Goal: Information Seeking & Learning: Find specific page/section

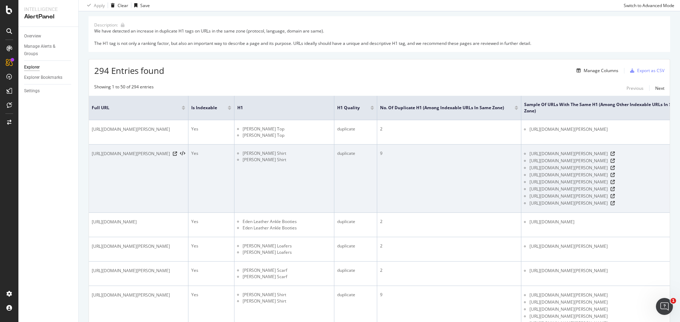
scroll to position [71, 0]
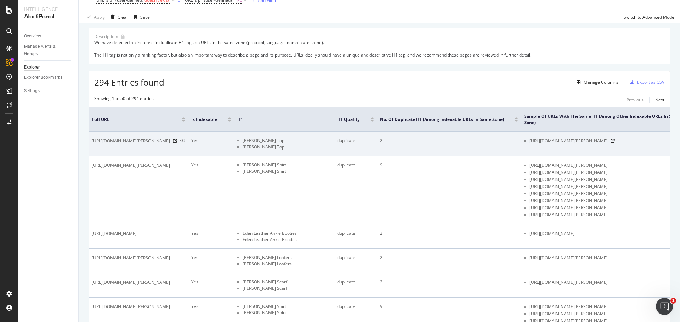
click at [185, 141] on icon at bounding box center [182, 141] width 5 height 5
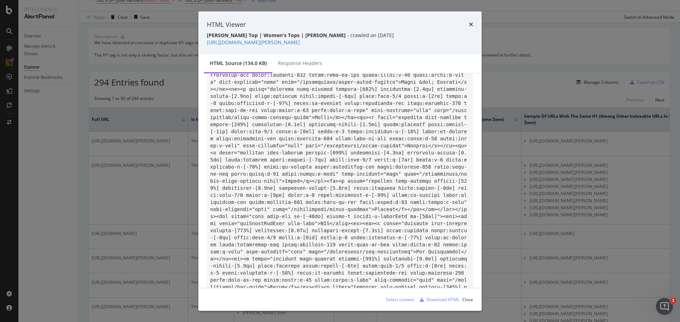
scroll to position [6463, 0]
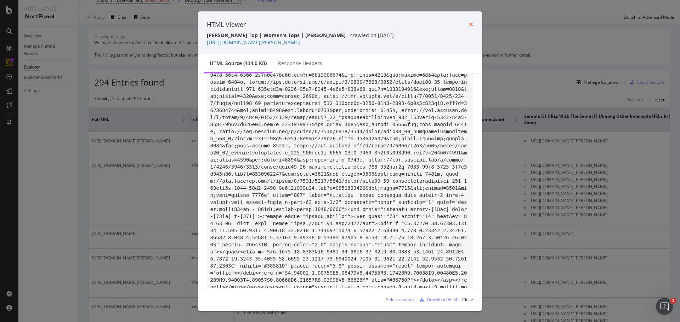
click at [471, 24] on icon "times" at bounding box center [471, 25] width 4 height 6
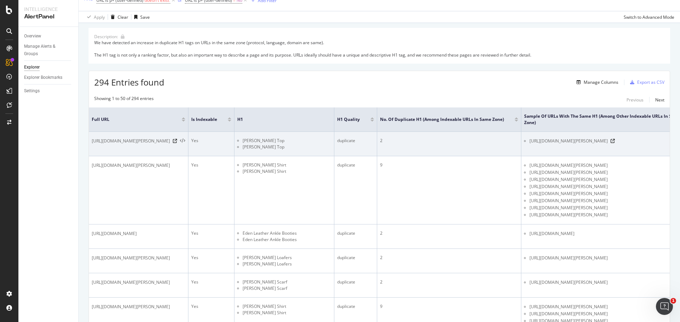
click at [185, 140] on icon at bounding box center [182, 141] width 5 height 5
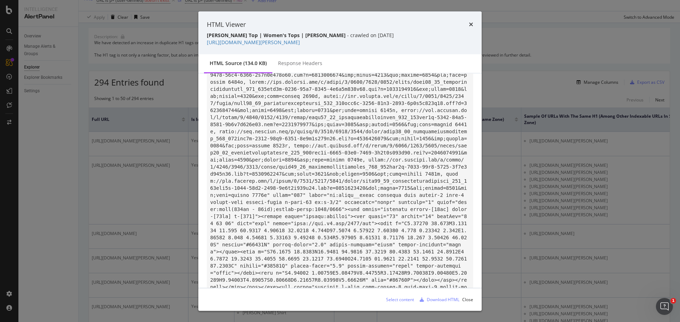
scroll to position [5699, 0]
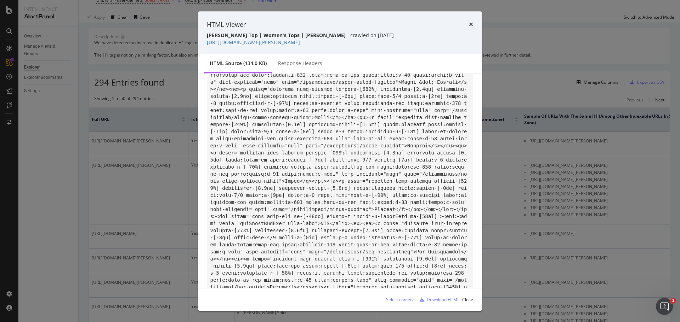
click at [247, 180] on code "modal" at bounding box center [339, 49] width 259 height 11325
drag, startPoint x: 248, startPoint y: 181, endPoint x: 447, endPoint y: 182, distance: 198.9
click at [447, 182] on code "modal" at bounding box center [339, 49] width 259 height 11325
copy code "<h1 class="pb-[18px] text-[24px] lg:text-[26px]">[PERSON_NAME] Top</h1>"
click at [446, 178] on code "modal" at bounding box center [339, 49] width 259 height 11325
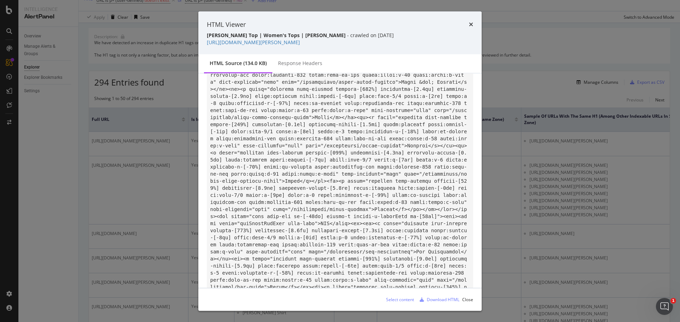
scroll to position [6463, 0]
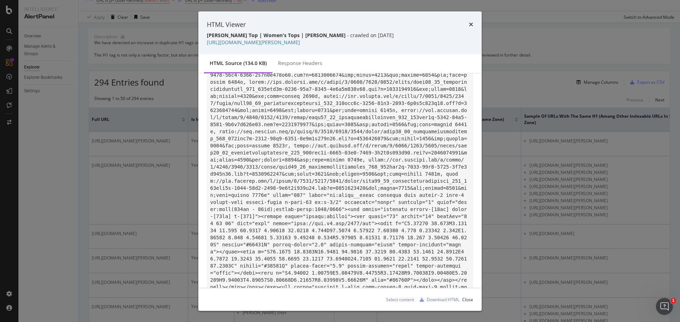
drag, startPoint x: 435, startPoint y: 182, endPoint x: 392, endPoint y: 188, distance: 43.3
copy code "h1 class="hidden pb-4 text-xl font-light lg:block">[PERSON_NAME] Top</h1>"
click at [300, 43] on link "[URL][DOMAIN_NAME][PERSON_NAME]" at bounding box center [253, 42] width 93 height 7
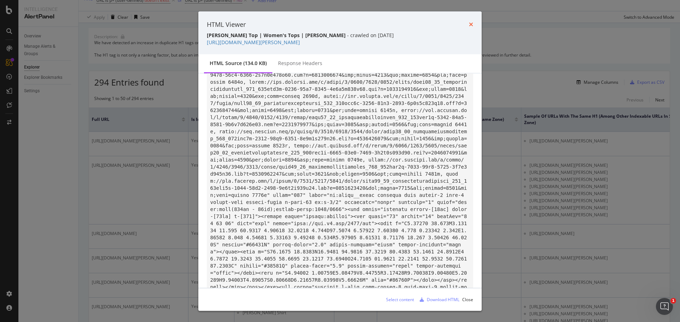
click at [470, 25] on icon "times" at bounding box center [471, 25] width 4 height 6
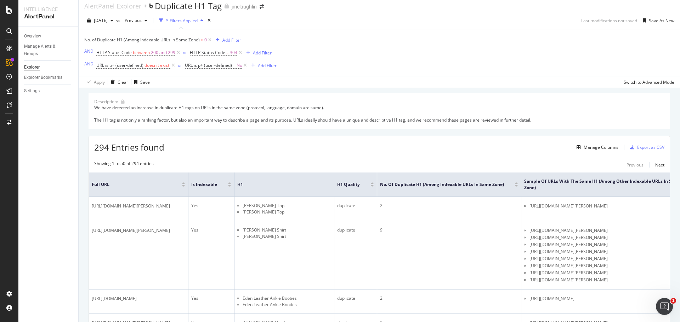
scroll to position [0, 0]
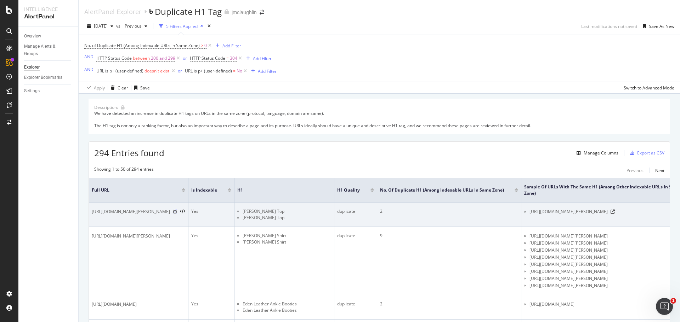
click at [177, 212] on icon at bounding box center [175, 212] width 4 height 4
click at [185, 212] on icon at bounding box center [182, 212] width 5 height 5
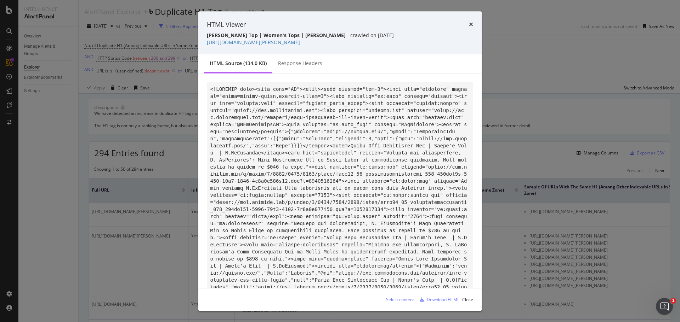
scroll to position [5699, 0]
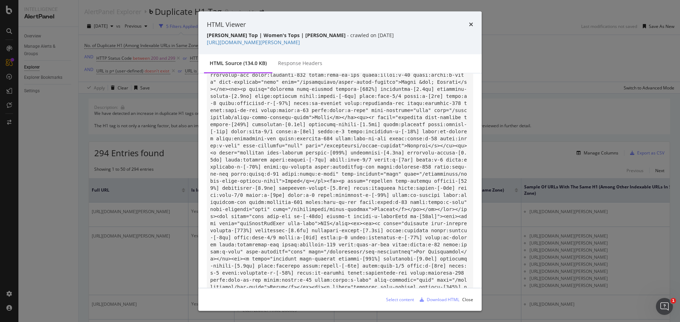
click at [249, 182] on code "modal" at bounding box center [339, 49] width 259 height 11325
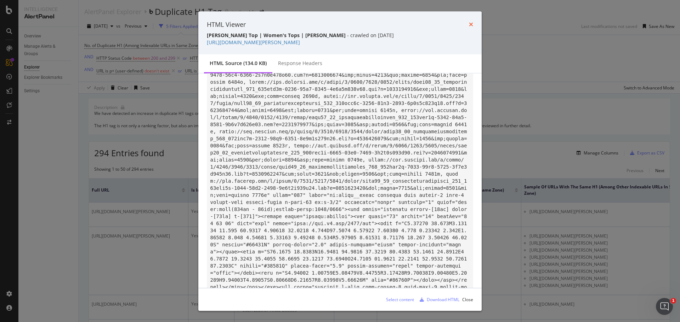
click at [472, 25] on icon "times" at bounding box center [471, 25] width 4 height 6
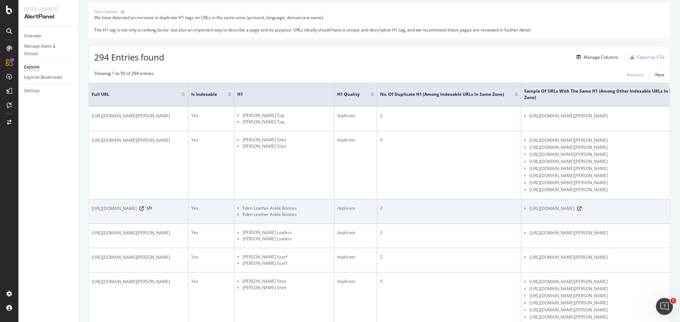
scroll to position [106, 0]
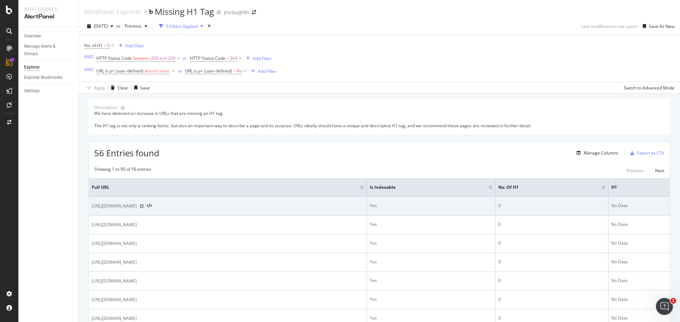
click at [144, 206] on icon at bounding box center [141, 206] width 4 height 4
click at [152, 206] on icon at bounding box center [149, 206] width 5 height 5
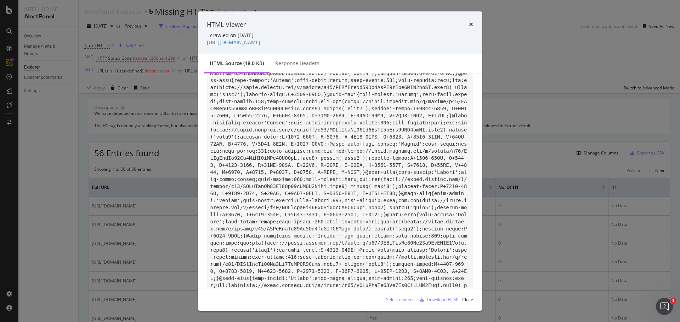
scroll to position [212, 0]
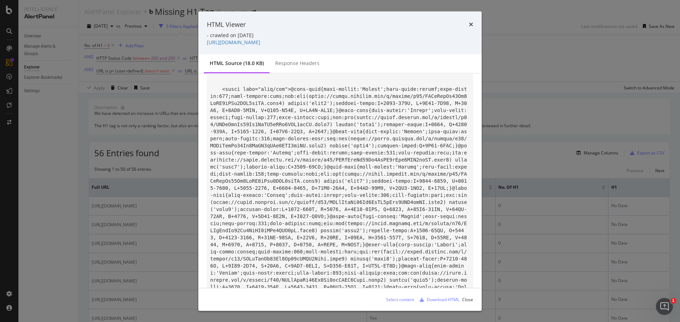
click at [473, 25] on div "HTML Viewer - crawled on 2025-09-10 https://orders.jmclaughlin.com/orders-lookup" at bounding box center [339, 32] width 283 height 43
click at [471, 23] on icon "times" at bounding box center [471, 25] width 4 height 6
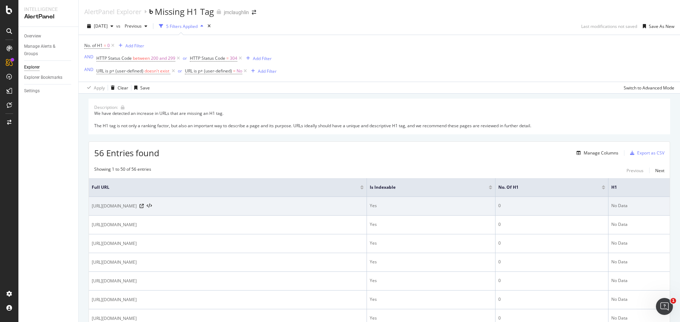
click at [137, 207] on span "https://orders.jmclaughlin.com/orders-lookup" at bounding box center [114, 206] width 45 height 7
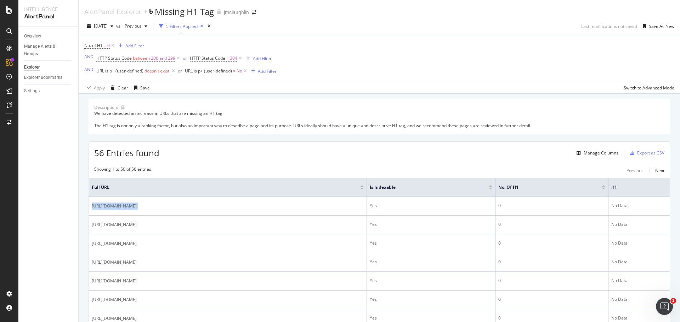
copy div "https://orders.jmclaughlin.com/orders-lookup"
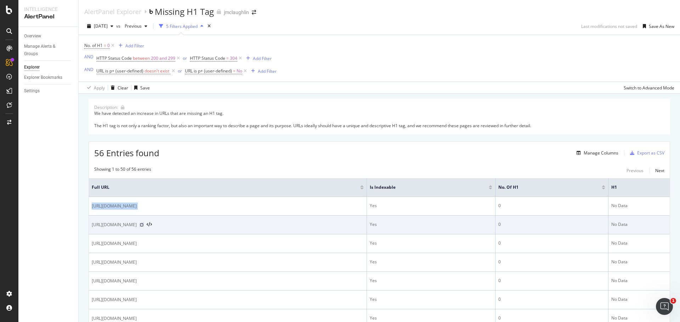
click at [144, 224] on icon at bounding box center [141, 225] width 4 height 4
click at [152, 224] on icon at bounding box center [149, 225] width 5 height 5
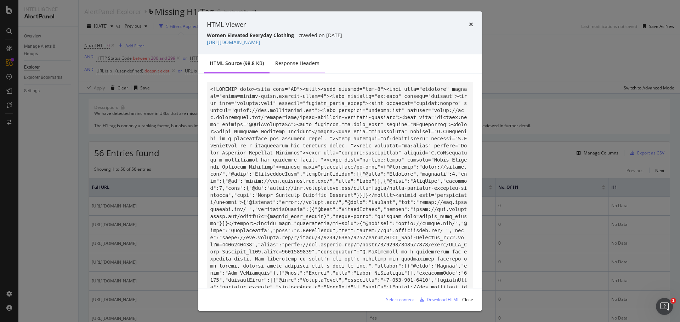
click at [294, 62] on div "Response Headers" at bounding box center [297, 63] width 44 height 7
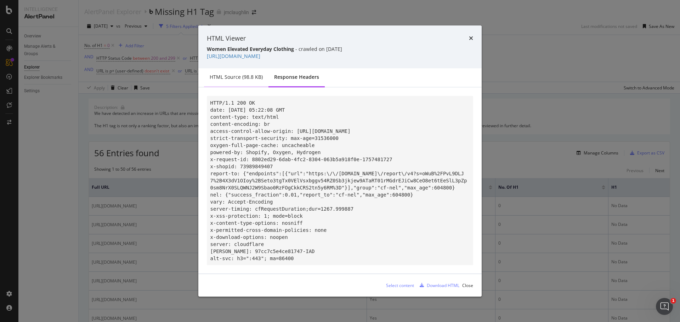
click at [239, 74] on div "HTML source (98.8 KB)" at bounding box center [236, 77] width 53 height 7
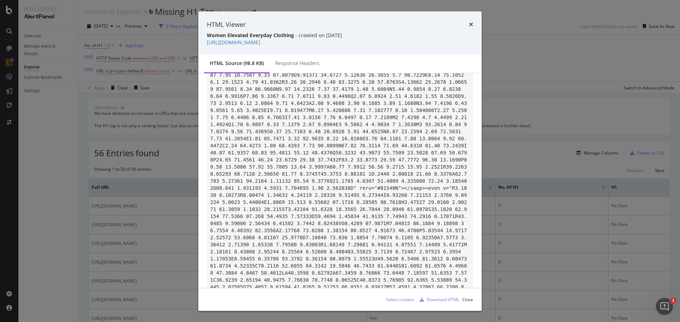
scroll to position [7539, 0]
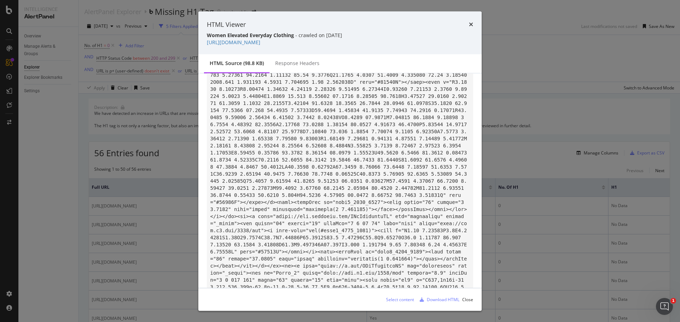
drag, startPoint x: 472, startPoint y: 22, endPoint x: 466, endPoint y: 24, distance: 6.0
click at [472, 22] on icon "times" at bounding box center [471, 25] width 4 height 6
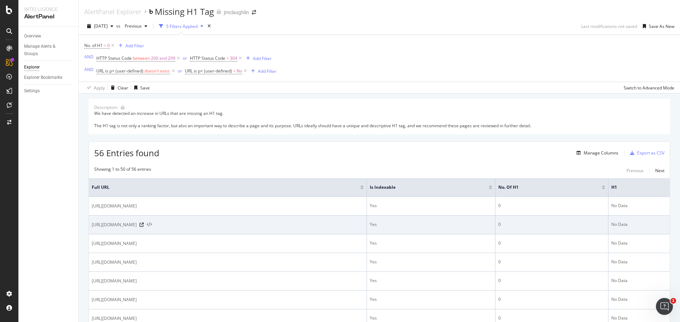
click at [152, 225] on icon at bounding box center [149, 225] width 5 height 5
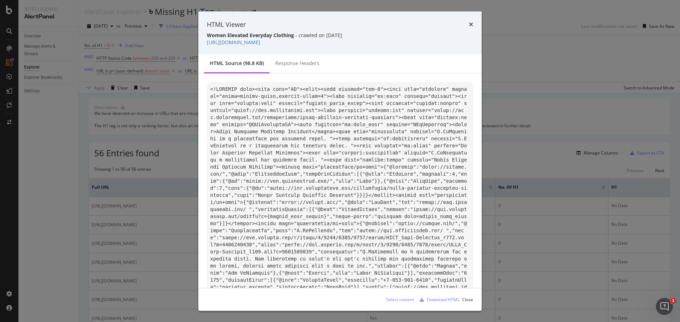
drag, startPoint x: 355, startPoint y: 34, endPoint x: 346, endPoint y: 34, distance: 9.2
click at [346, 34] on div "Women Elevated Everyday Clothing - crawled on 2025-09-10" at bounding box center [340, 35] width 266 height 7
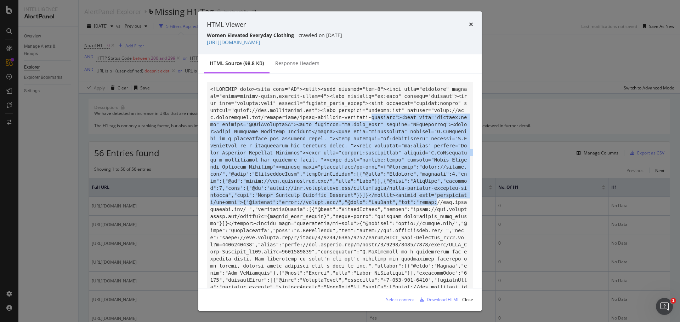
drag, startPoint x: 282, startPoint y: 119, endPoint x: 388, endPoint y: 196, distance: 131.2
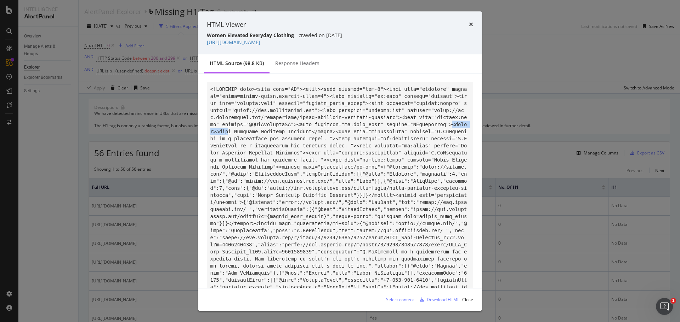
drag, startPoint x: 335, startPoint y: 125, endPoint x: 365, endPoint y: 129, distance: 30.3
click at [470, 25] on icon "times" at bounding box center [471, 25] width 4 height 6
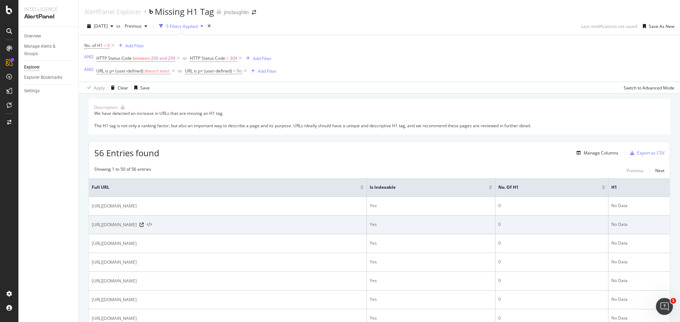
click at [152, 225] on icon at bounding box center [149, 225] width 5 height 5
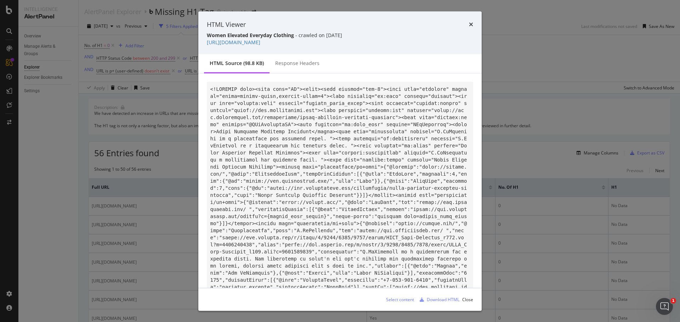
click at [470, 23] on icon "times" at bounding box center [471, 25] width 4 height 6
